Goal: Task Accomplishment & Management: Manage account settings

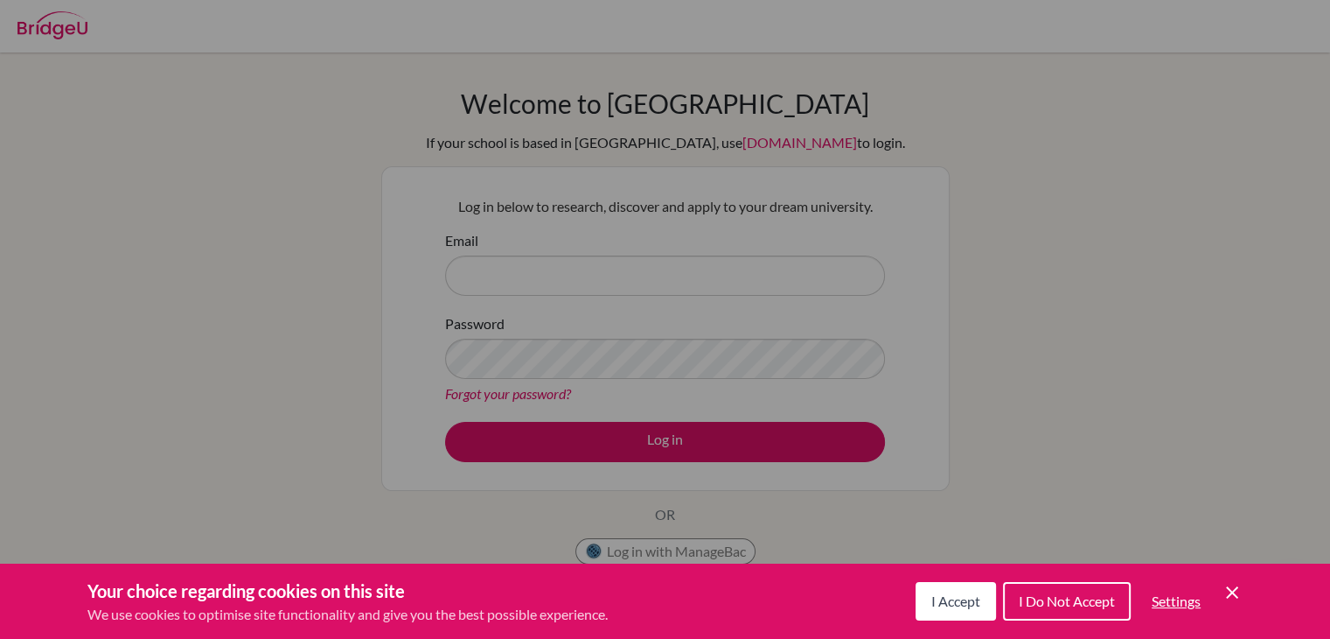
click at [935, 613] on button "I Accept" at bounding box center [956, 601] width 80 height 38
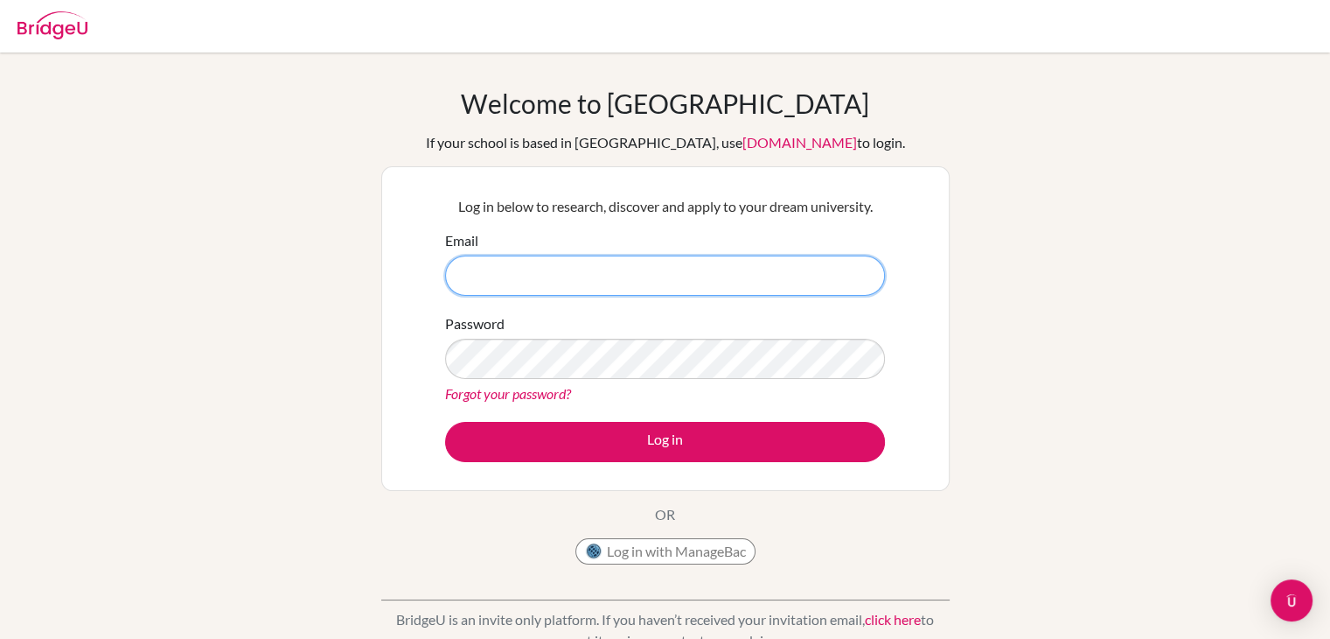
click at [612, 291] on input "Email" at bounding box center [665, 275] width 440 height 40
type input "[EMAIL_ADDRESS][DOMAIN_NAME]"
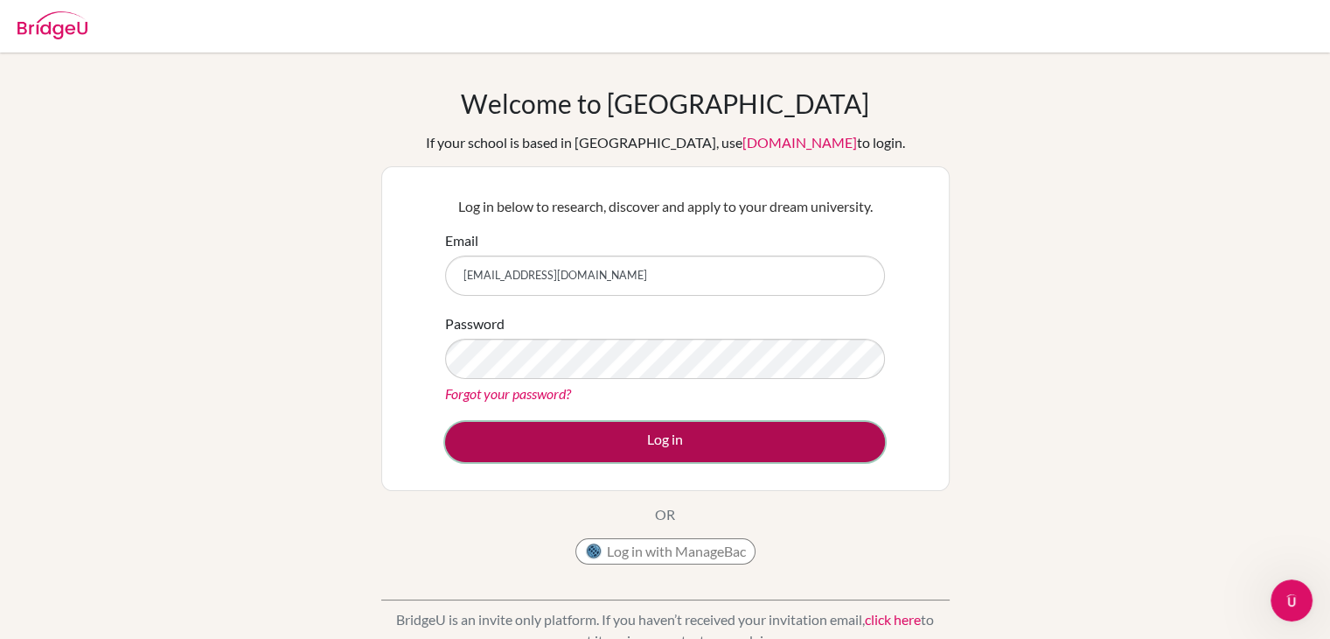
click at [598, 434] on button "Log in" at bounding box center [665, 442] width 440 height 40
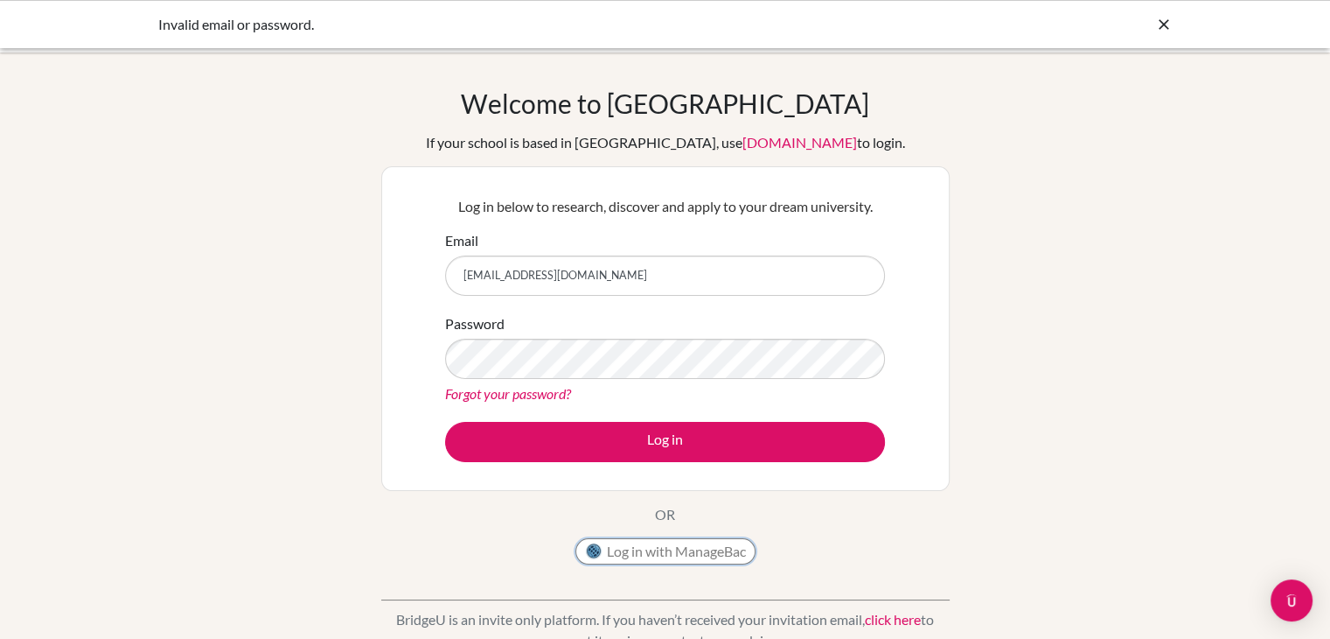
click at [647, 550] on button "Log in with ManageBac" at bounding box center [666, 551] width 180 height 26
click at [535, 393] on link "Forgot your password?" at bounding box center [508, 393] width 126 height 17
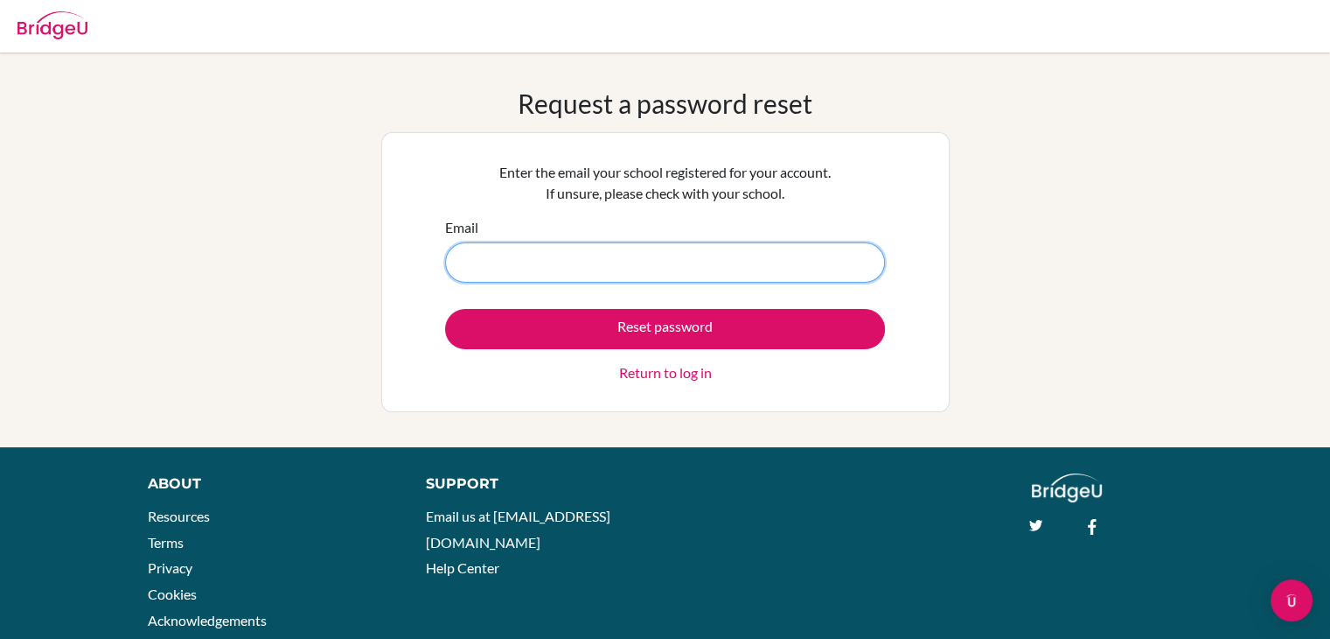
paste input "[EMAIL_ADDRESS][DOMAIN_NAME]"
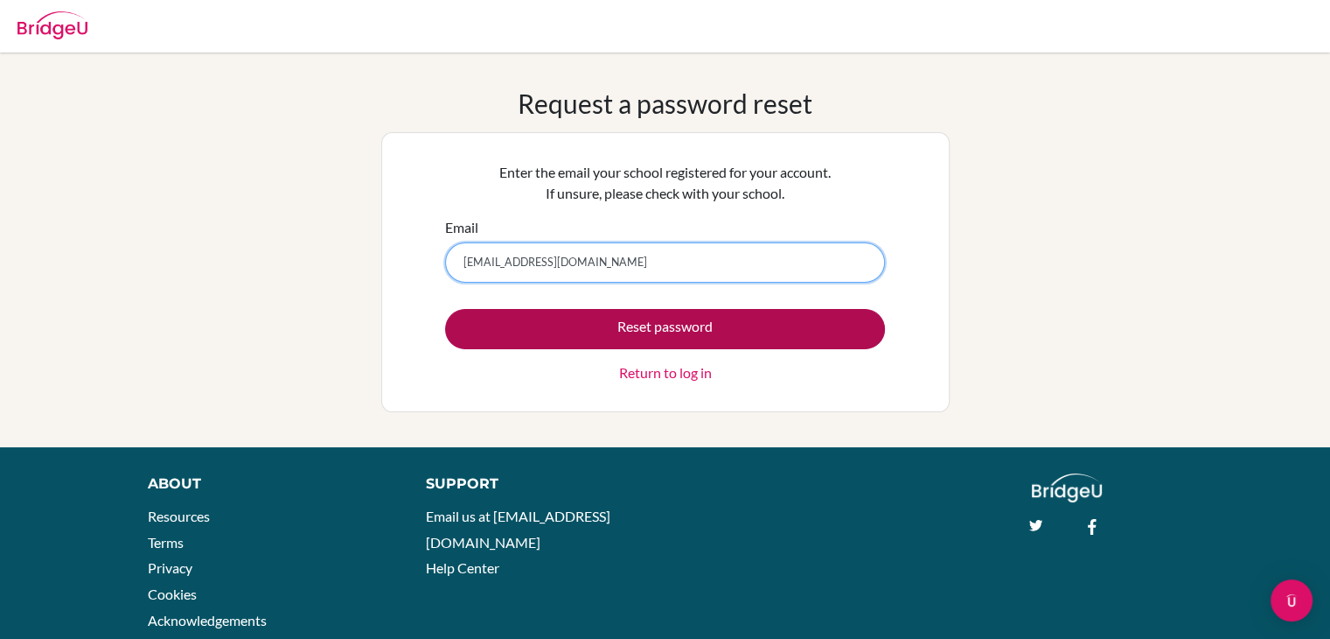
type input "[EMAIL_ADDRESS][DOMAIN_NAME]"
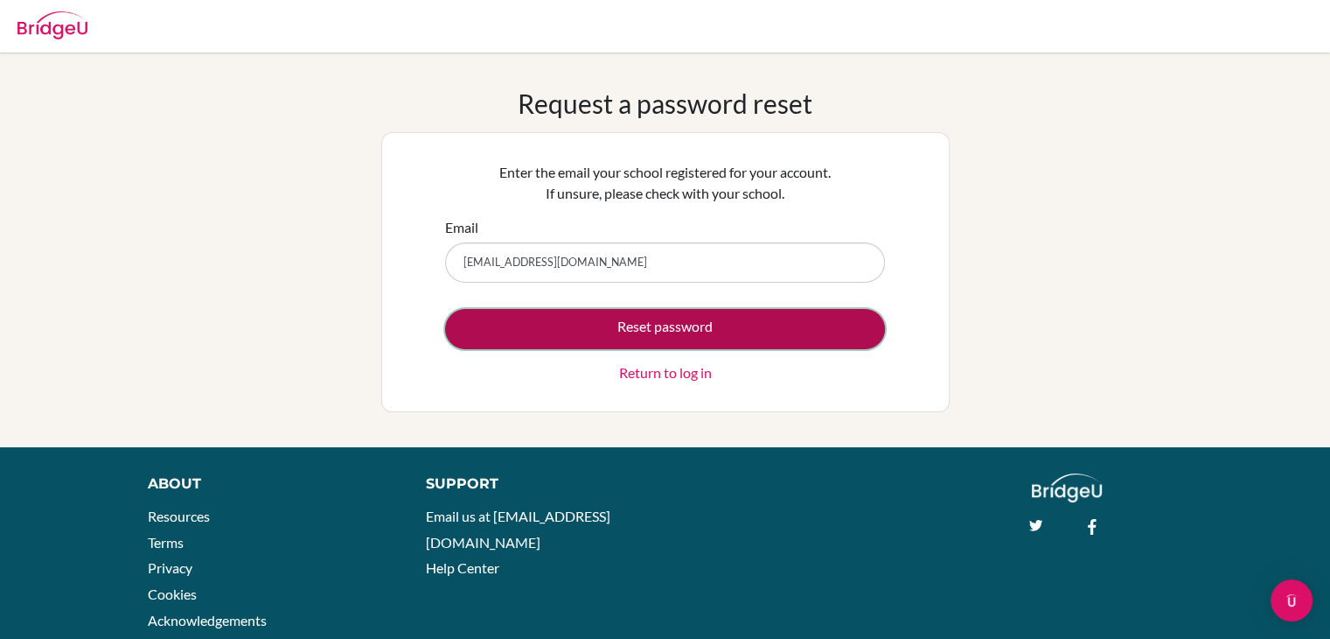
click at [618, 334] on button "Reset password" at bounding box center [665, 329] width 440 height 40
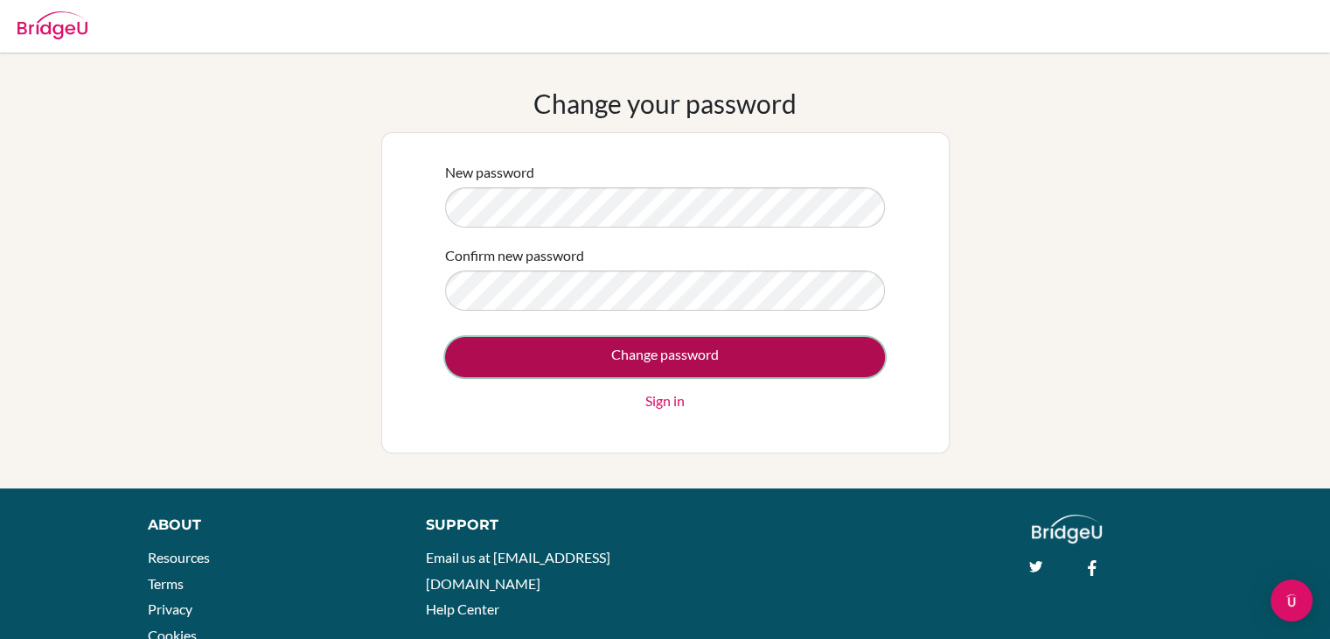
click at [611, 371] on input "Change password" at bounding box center [665, 357] width 440 height 40
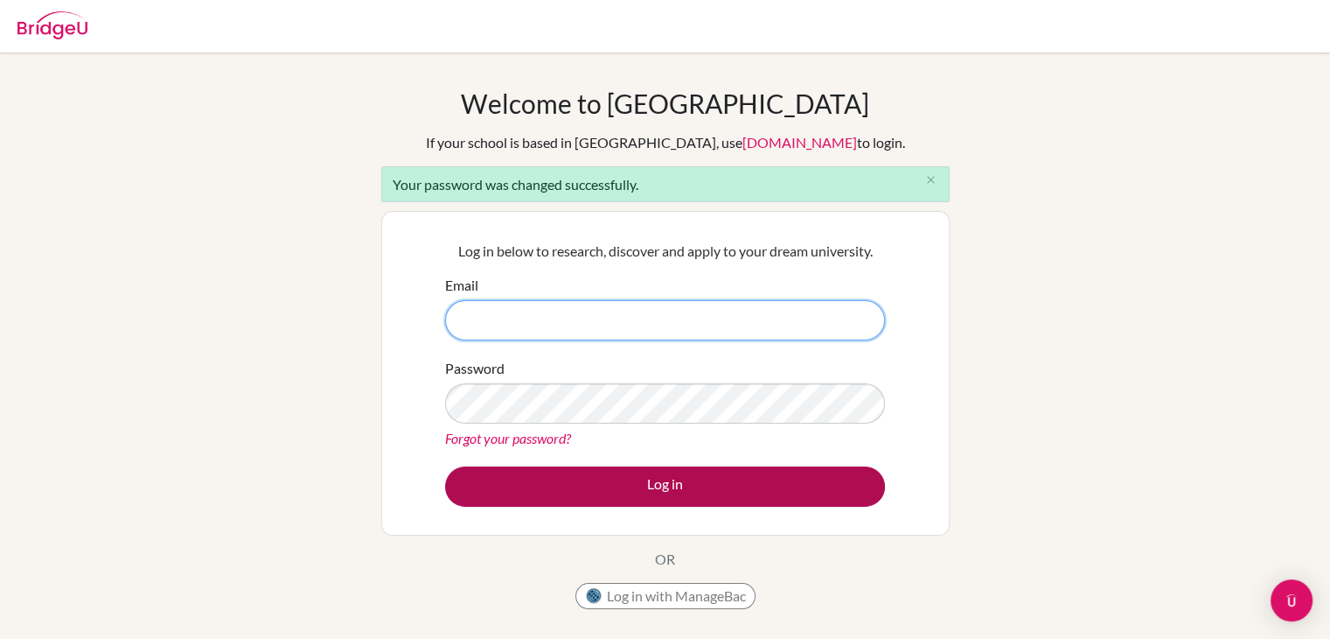
type input "[EMAIL_ADDRESS][DOMAIN_NAME]"
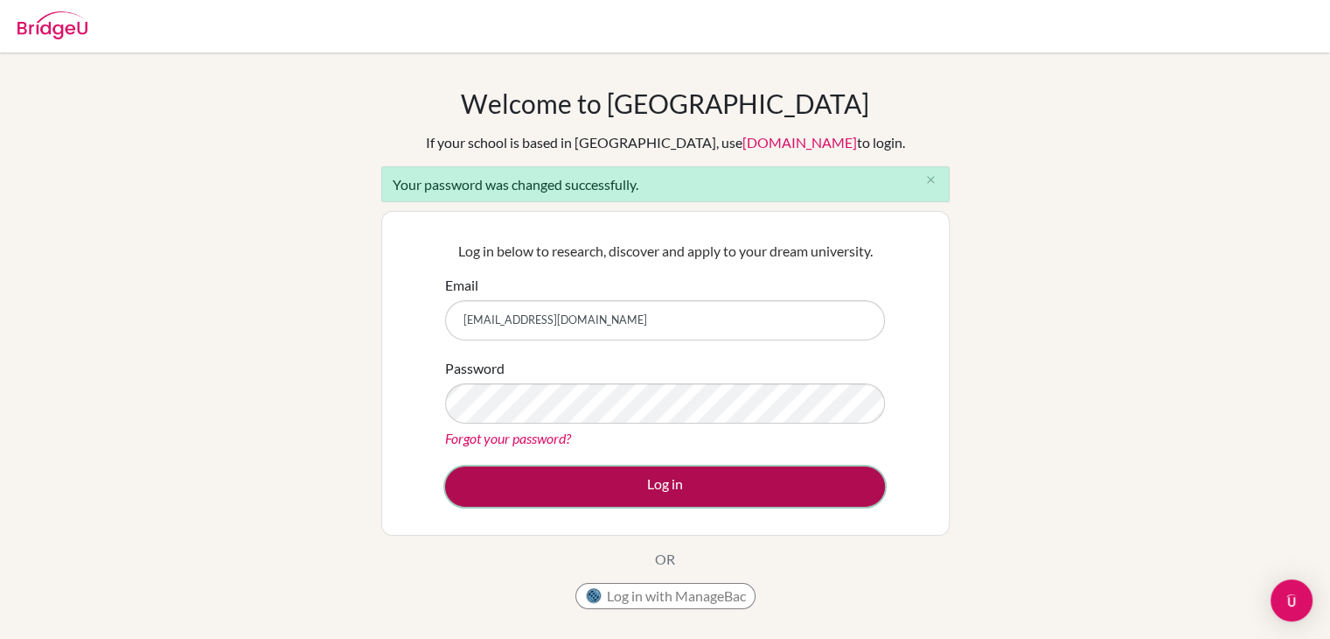
click at [675, 475] on button "Log in" at bounding box center [665, 486] width 440 height 40
